Goal: Answer question/provide support: Share knowledge or assist other users

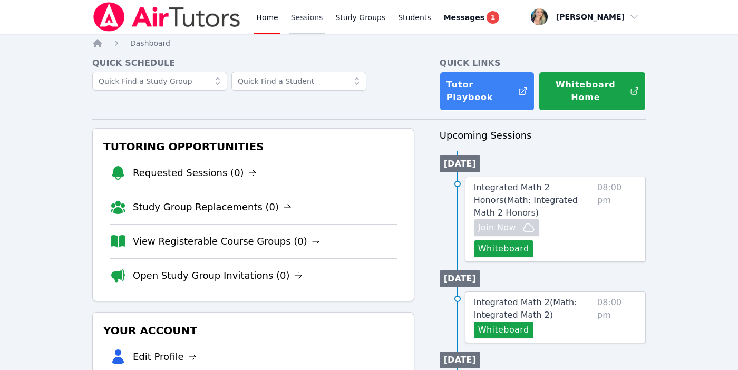
click at [298, 16] on link "Sessions" at bounding box center [307, 17] width 36 height 34
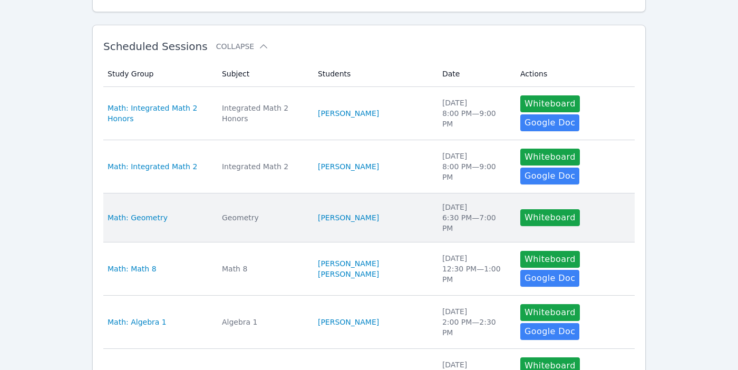
scroll to position [375, 0]
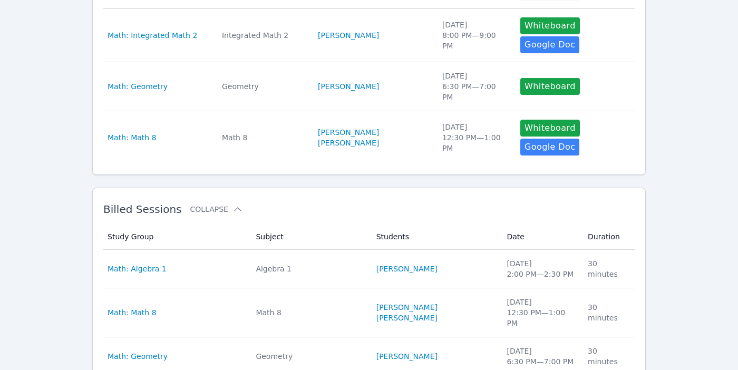
scroll to position [598, 0]
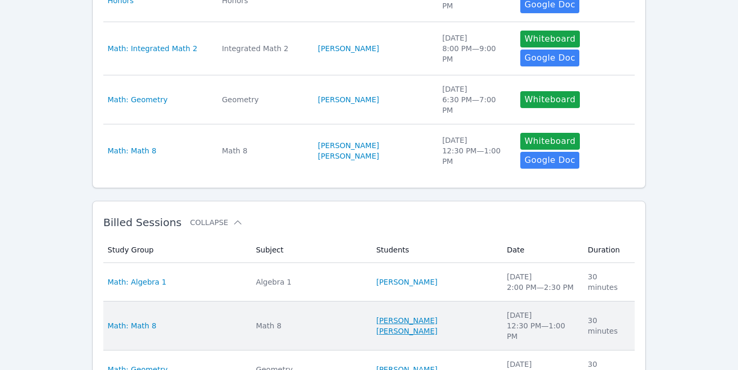
click at [430, 315] on link "[PERSON_NAME] [PERSON_NAME]" at bounding box center [435, 325] width 118 height 21
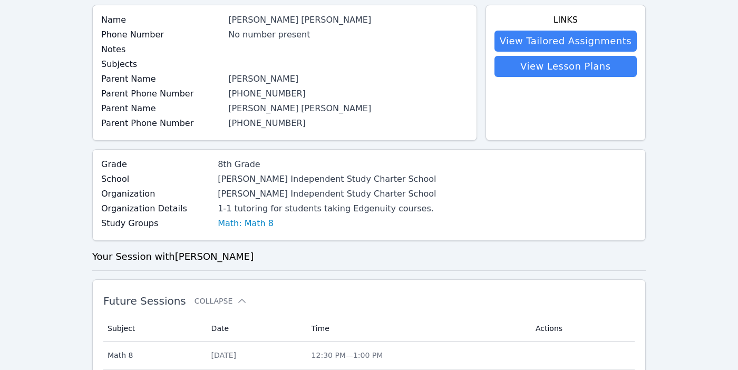
scroll to position [85, 0]
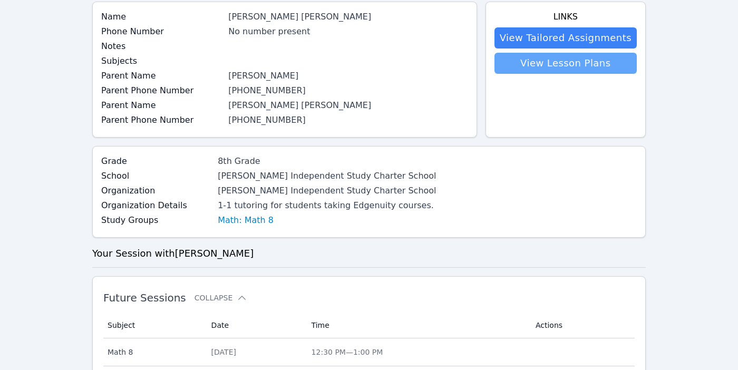
click at [531, 62] on link "View Lesson Plans" at bounding box center [566, 63] width 142 height 21
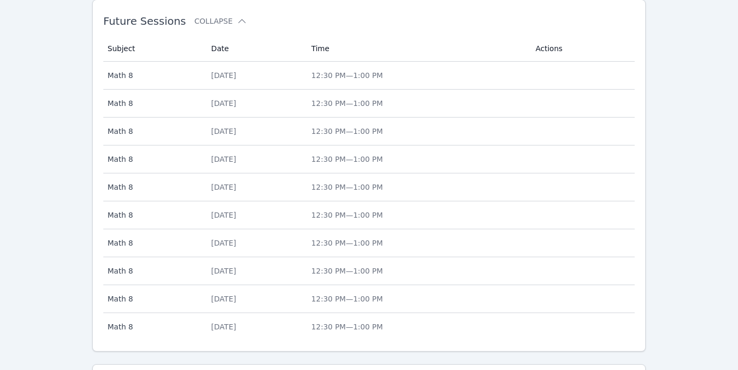
scroll to position [491, 0]
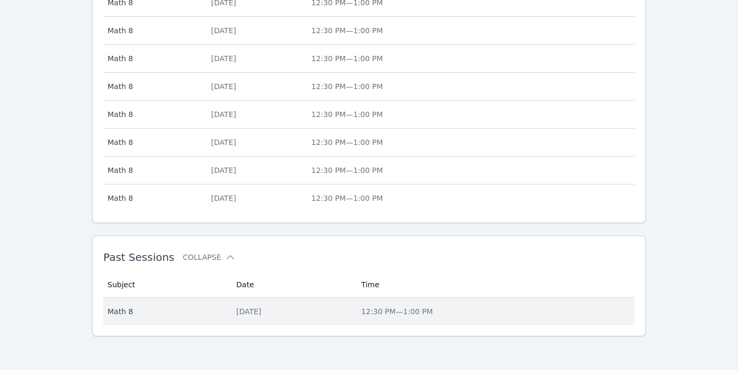
click at [236, 313] on div "[DATE]" at bounding box center [292, 311] width 112 height 11
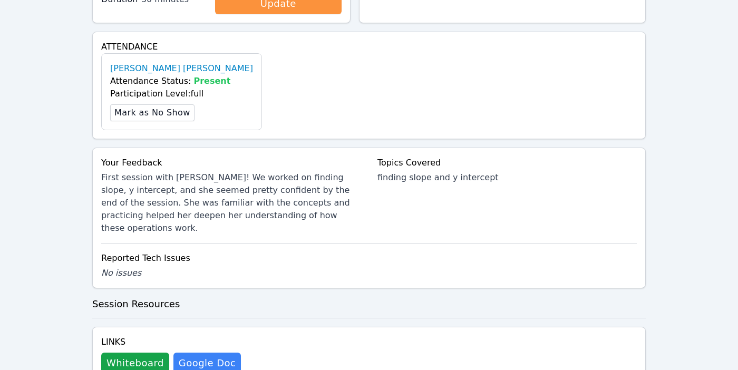
scroll to position [318, 0]
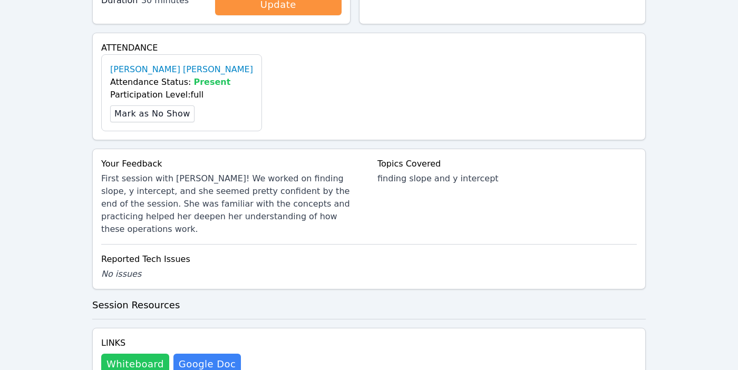
click at [154, 354] on button "Whiteboard" at bounding box center [135, 364] width 68 height 21
